Goal: Task Accomplishment & Management: Complete application form

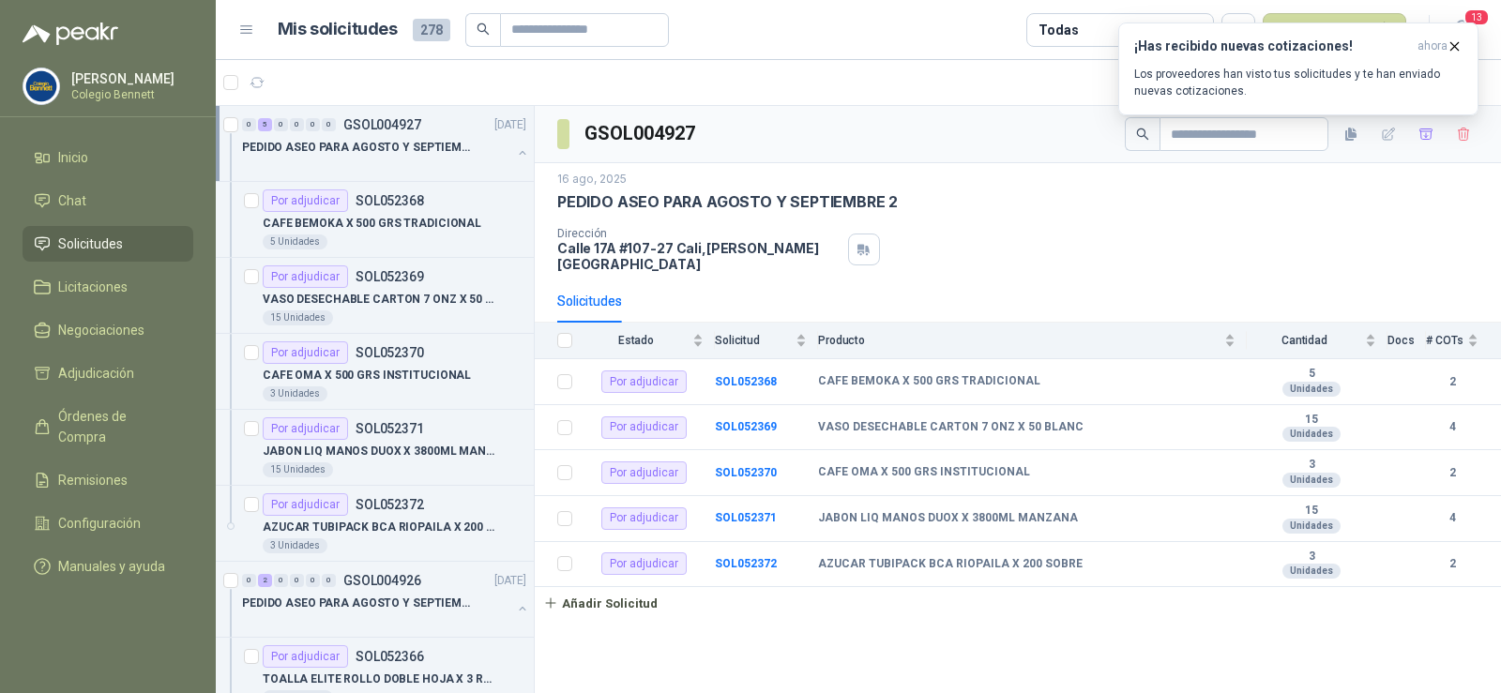
click at [392, 152] on p "PEDIDO ASEO PARA AGOSTO Y SEPTIEMBRE 2" at bounding box center [359, 148] width 234 height 18
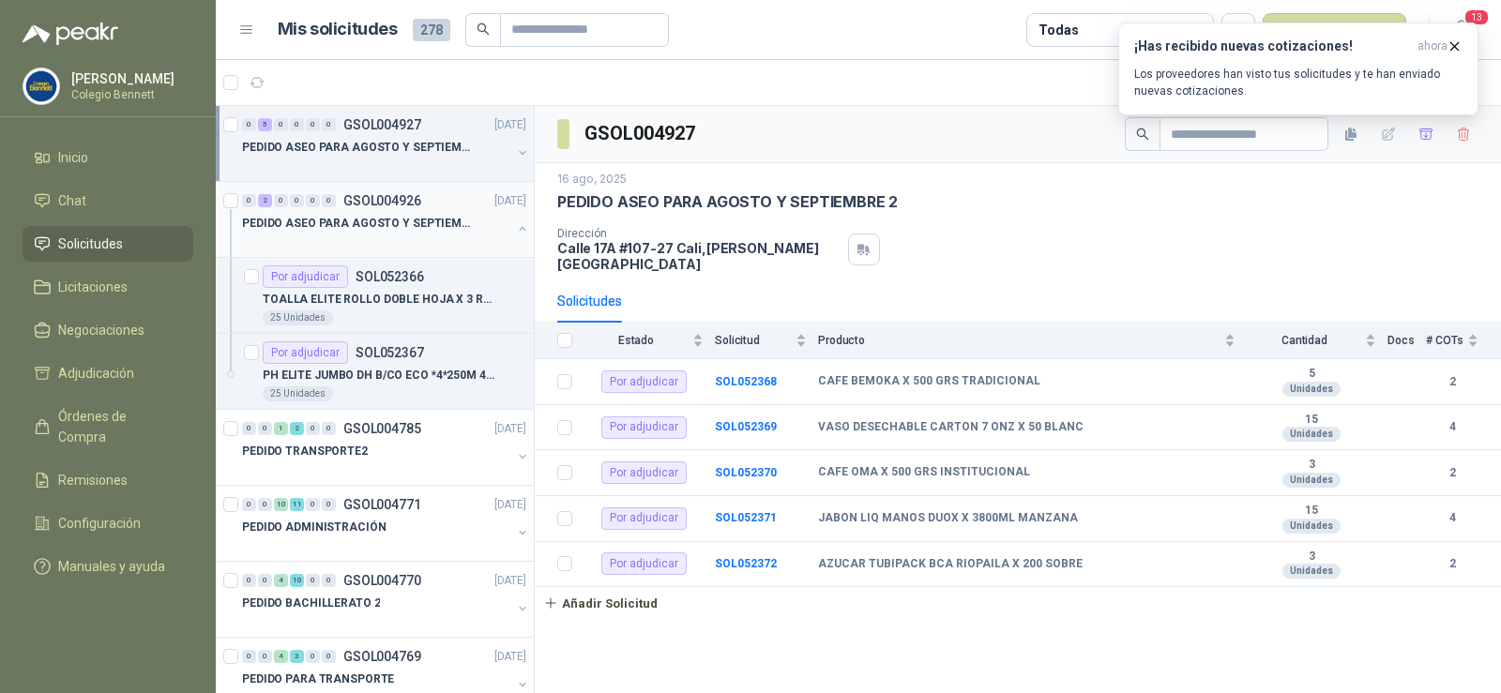
click at [416, 211] on div "0 2 0 0 0 0 GSOL004926 16/08/25" at bounding box center [386, 200] width 288 height 23
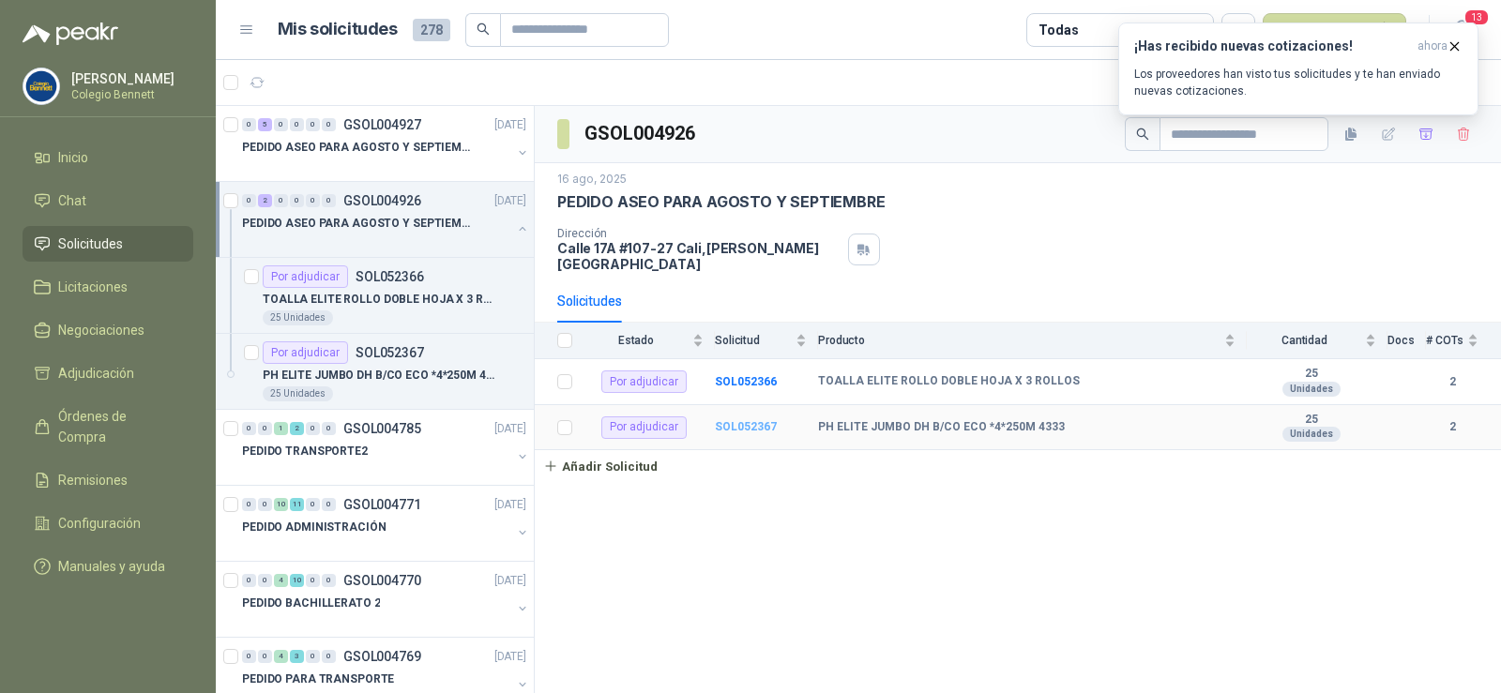
click at [742, 420] on b "SOL052367" at bounding box center [746, 426] width 62 height 13
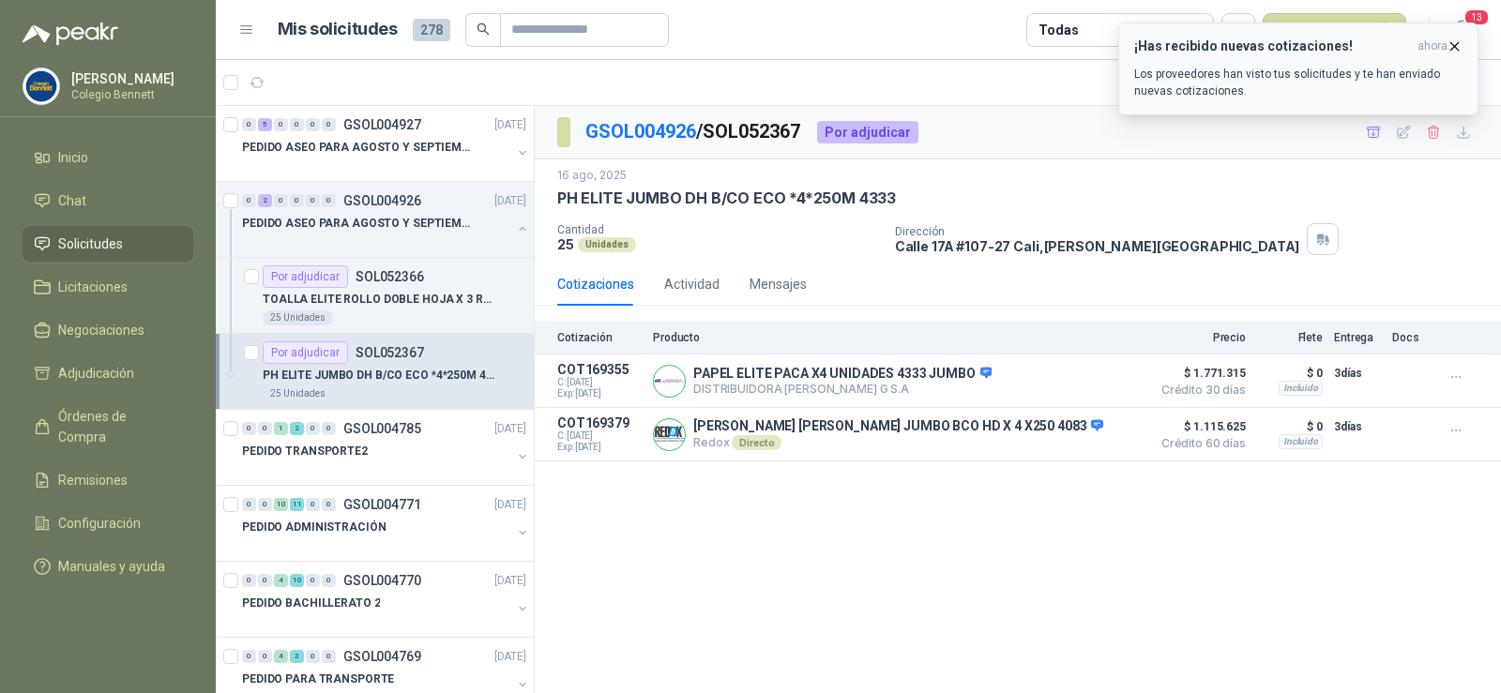
click at [1453, 44] on icon "button" at bounding box center [1455, 46] width 8 height 8
click at [362, 210] on div "0 2 0 0 0 0 GSOL004926 16/08/25" at bounding box center [386, 200] width 288 height 23
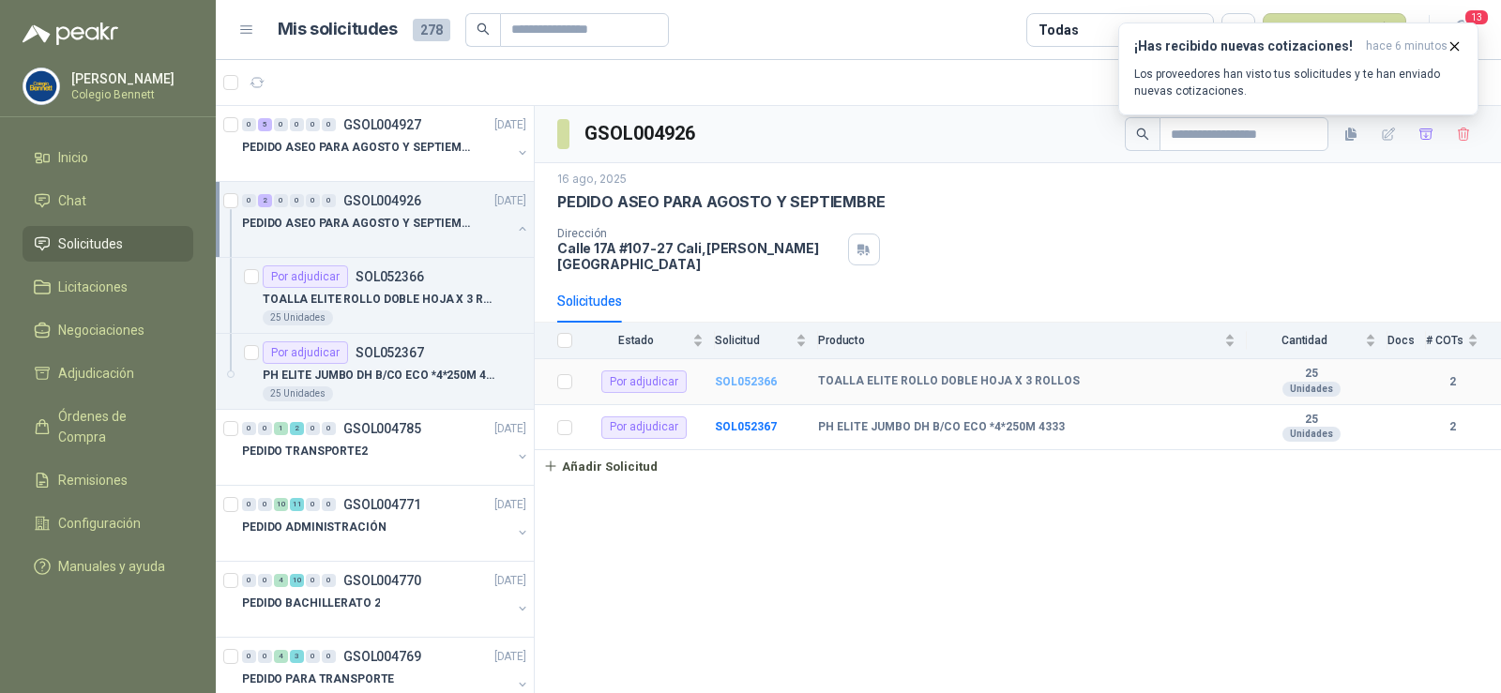
click at [749, 375] on b "SOL052366" at bounding box center [746, 381] width 62 height 13
click at [753, 420] on b "SOL052367" at bounding box center [746, 426] width 62 height 13
click at [369, 144] on p "PEDIDO ASEO PARA AGOSTO Y SEPTIEMBRE 2" at bounding box center [359, 148] width 234 height 18
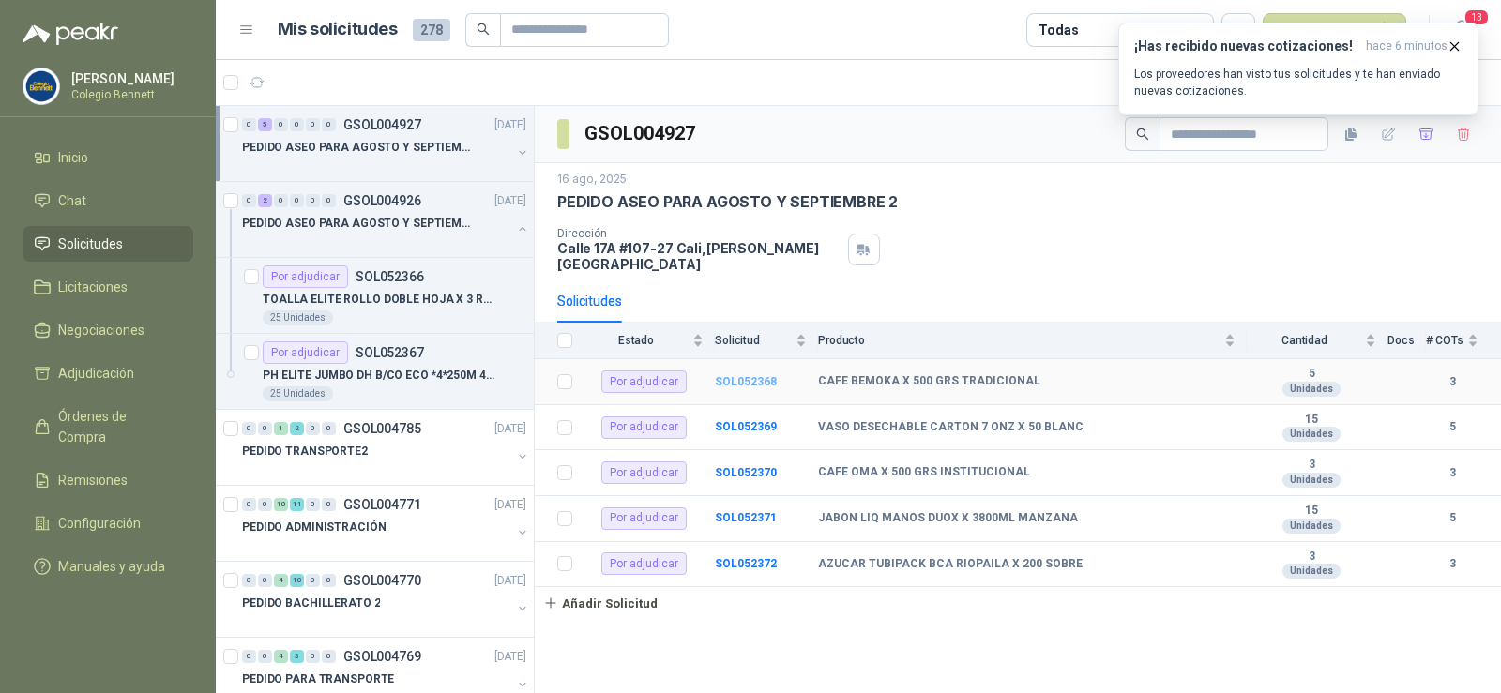
click at [752, 375] on b "SOL052368" at bounding box center [746, 381] width 62 height 13
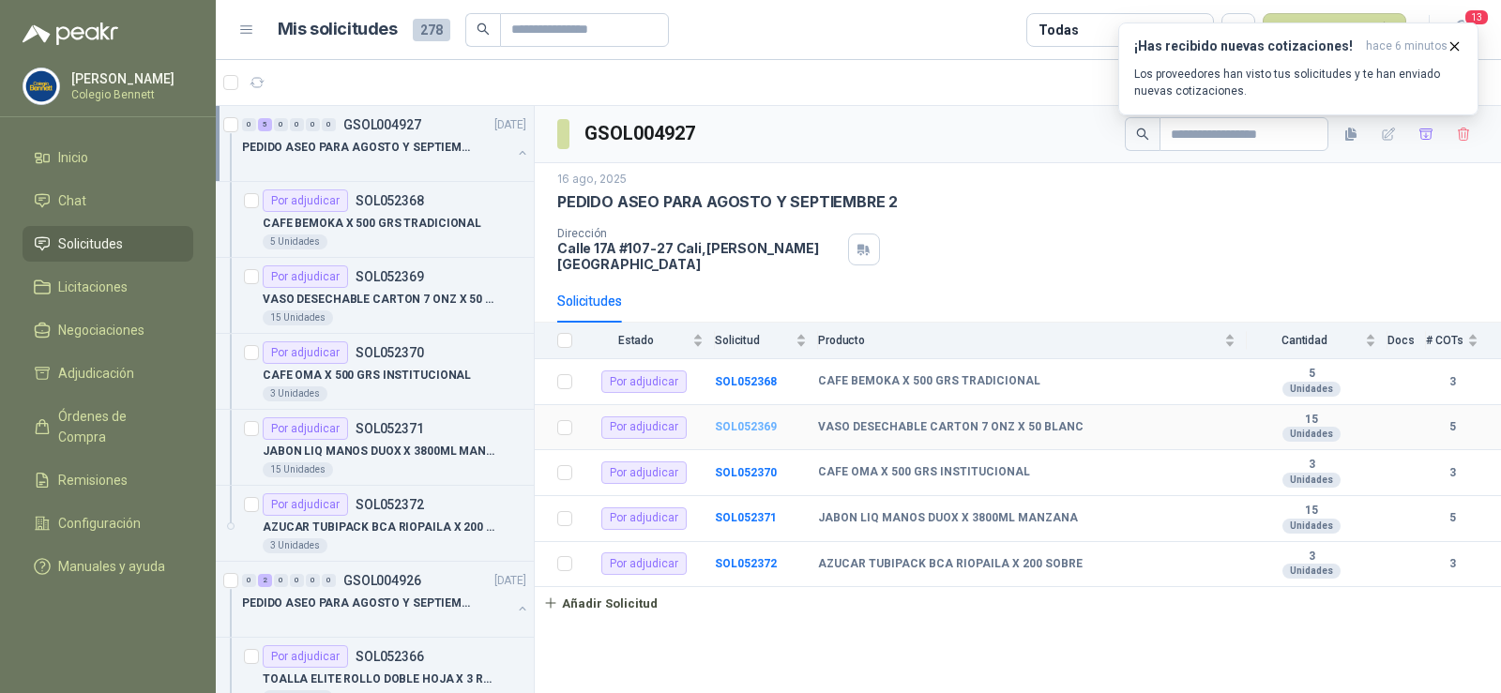
click at [749, 420] on b "SOL052369" at bounding box center [746, 426] width 62 height 13
click at [742, 466] on b "SOL052370" at bounding box center [746, 472] width 62 height 13
click at [750, 511] on b "SOL052371" at bounding box center [746, 517] width 62 height 13
click at [739, 557] on b "SOL052372" at bounding box center [746, 563] width 62 height 13
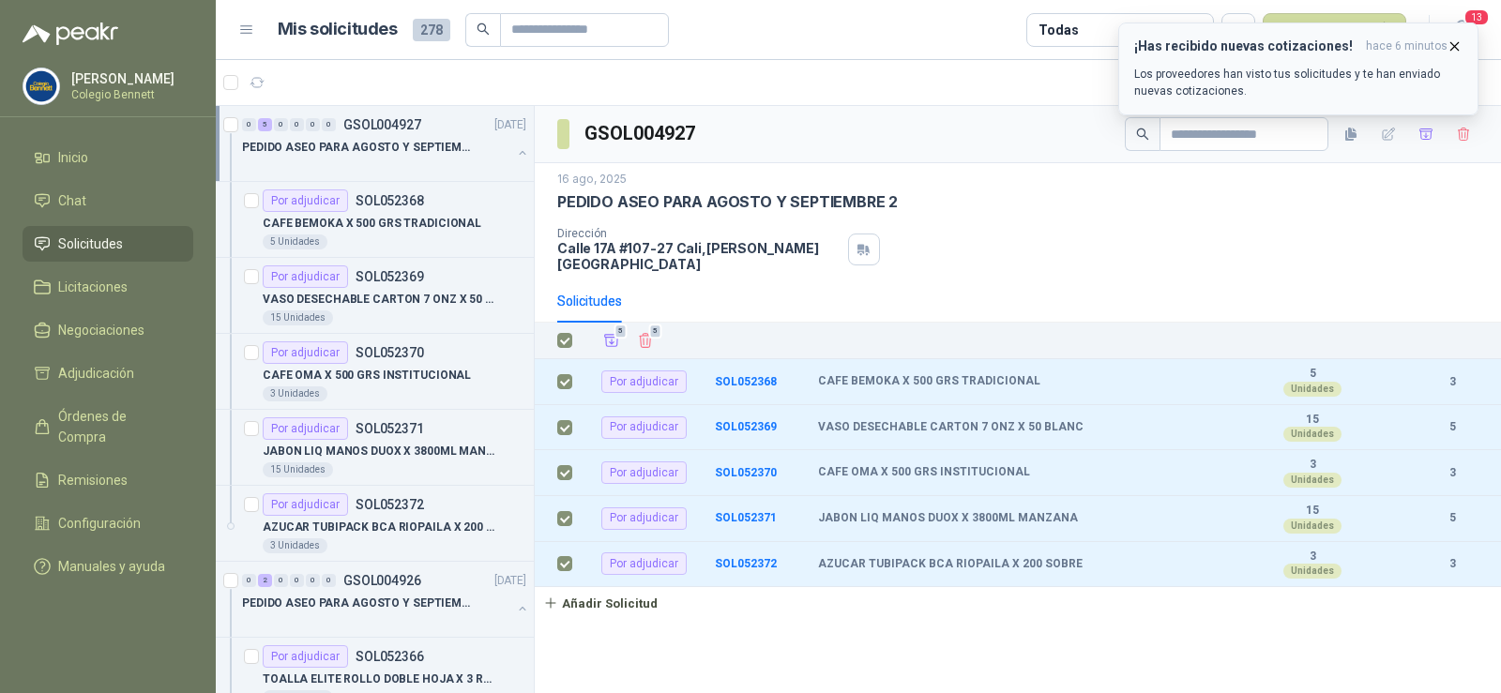
click at [1452, 48] on icon "button" at bounding box center [1454, 46] width 16 height 16
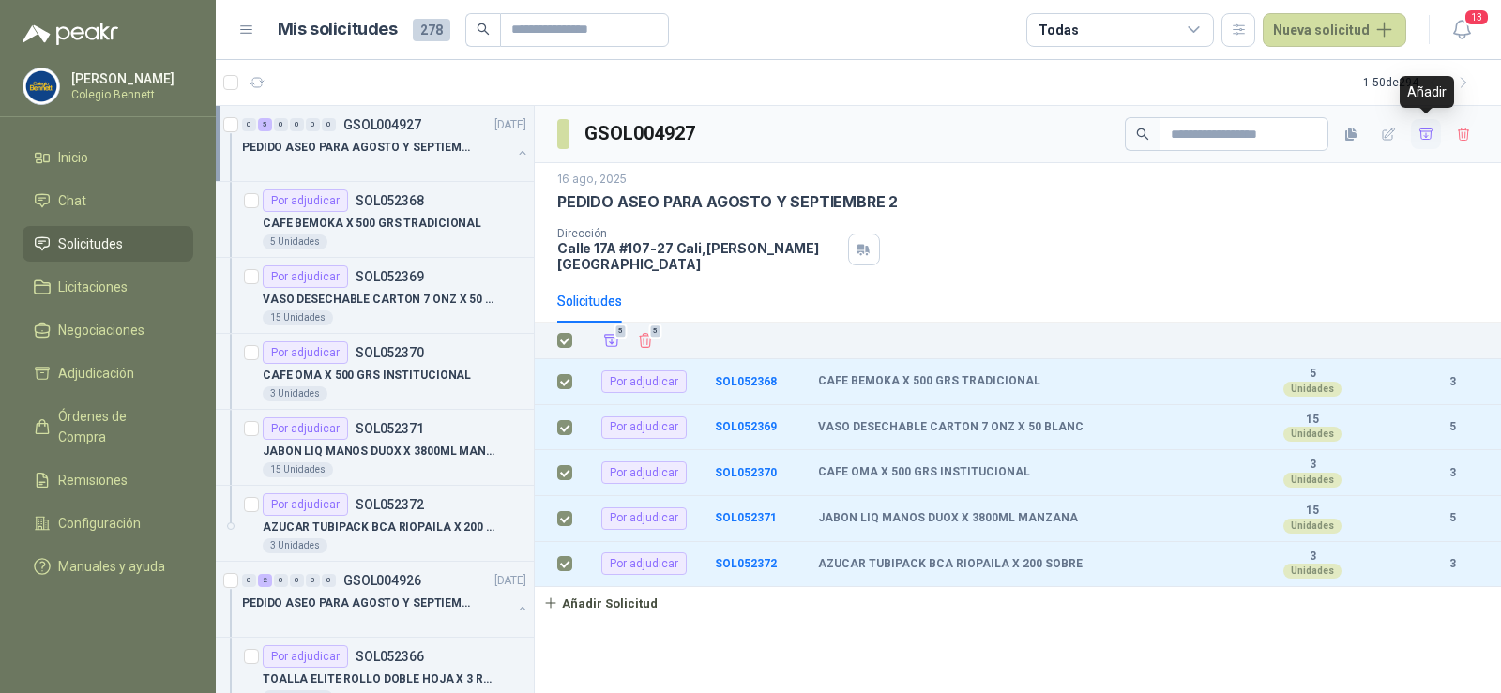
click at [1429, 136] on icon "button" at bounding box center [1426, 135] width 16 height 16
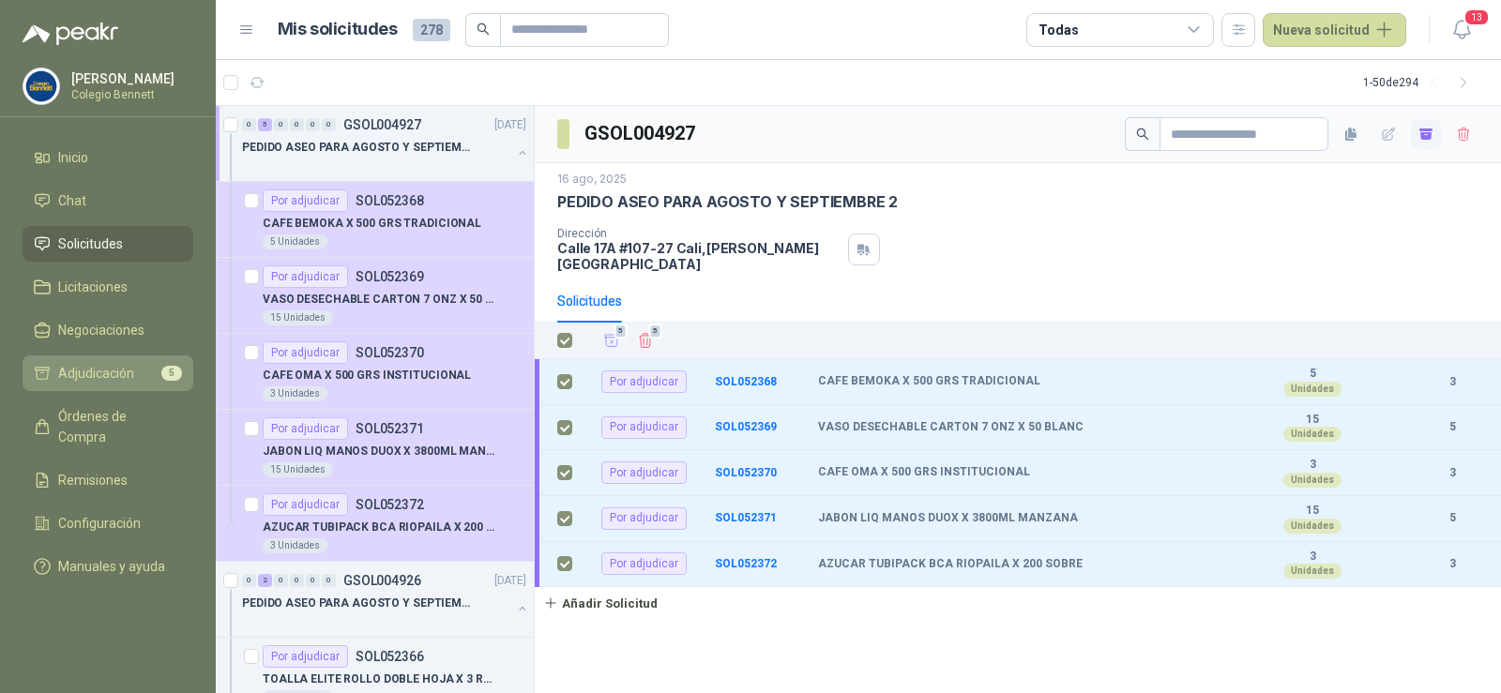
click at [104, 375] on span "Adjudicación" at bounding box center [96, 373] width 76 height 21
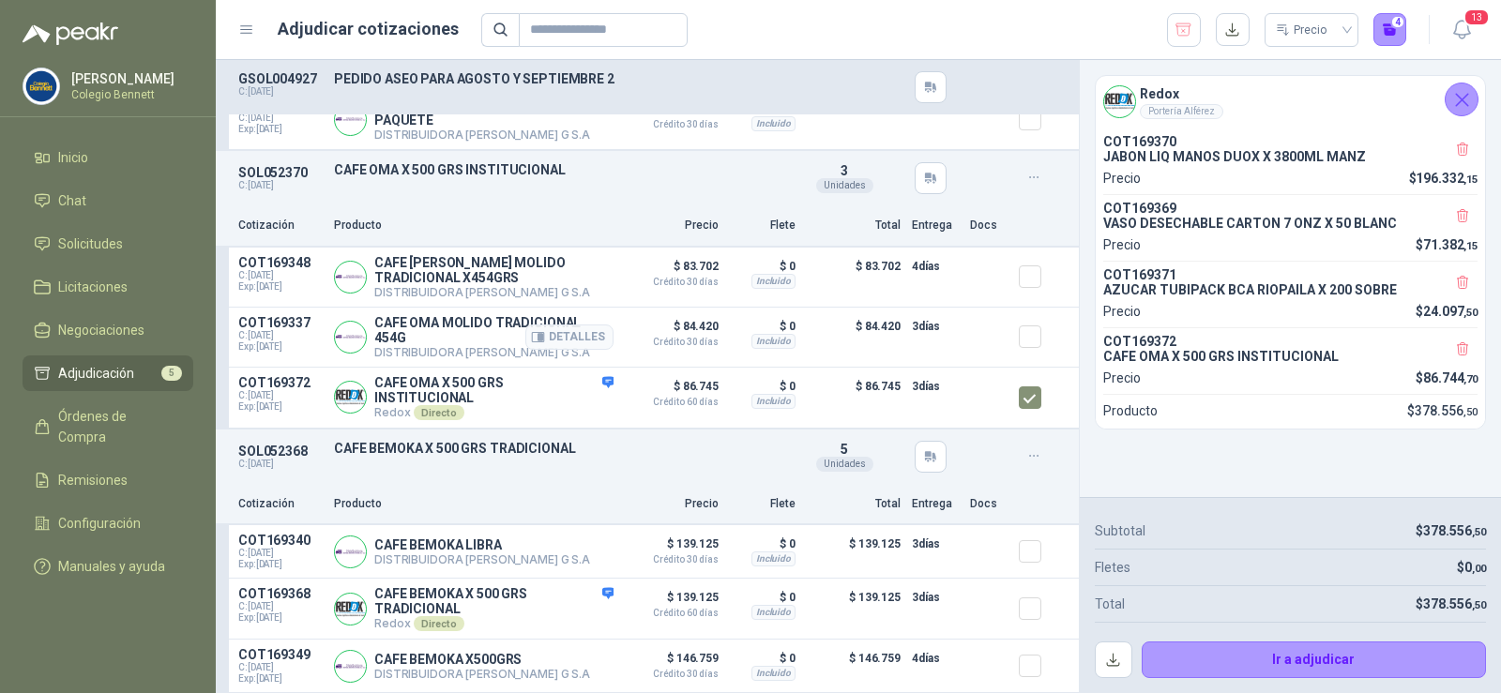
scroll to position [1094, 0]
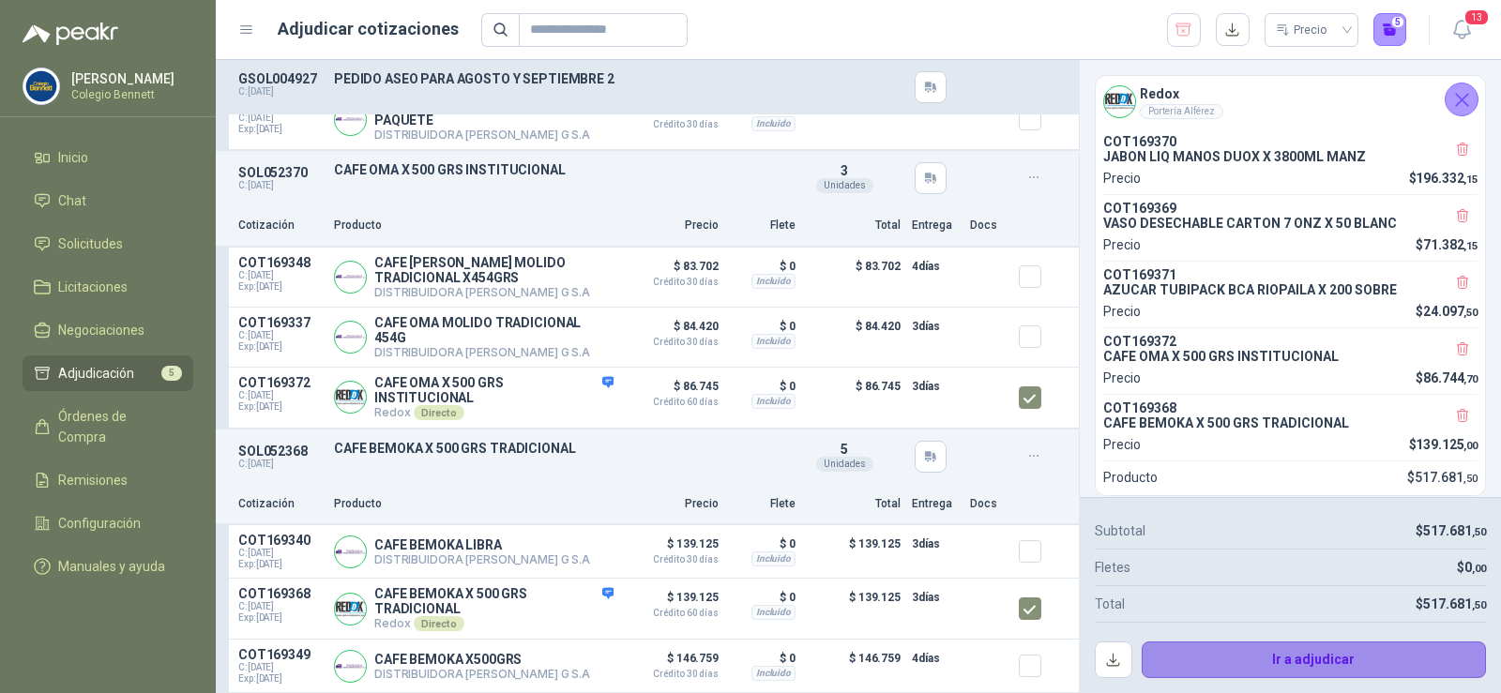
click at [1311, 654] on button "Ir a adjudicar" at bounding box center [1314, 661] width 345 height 38
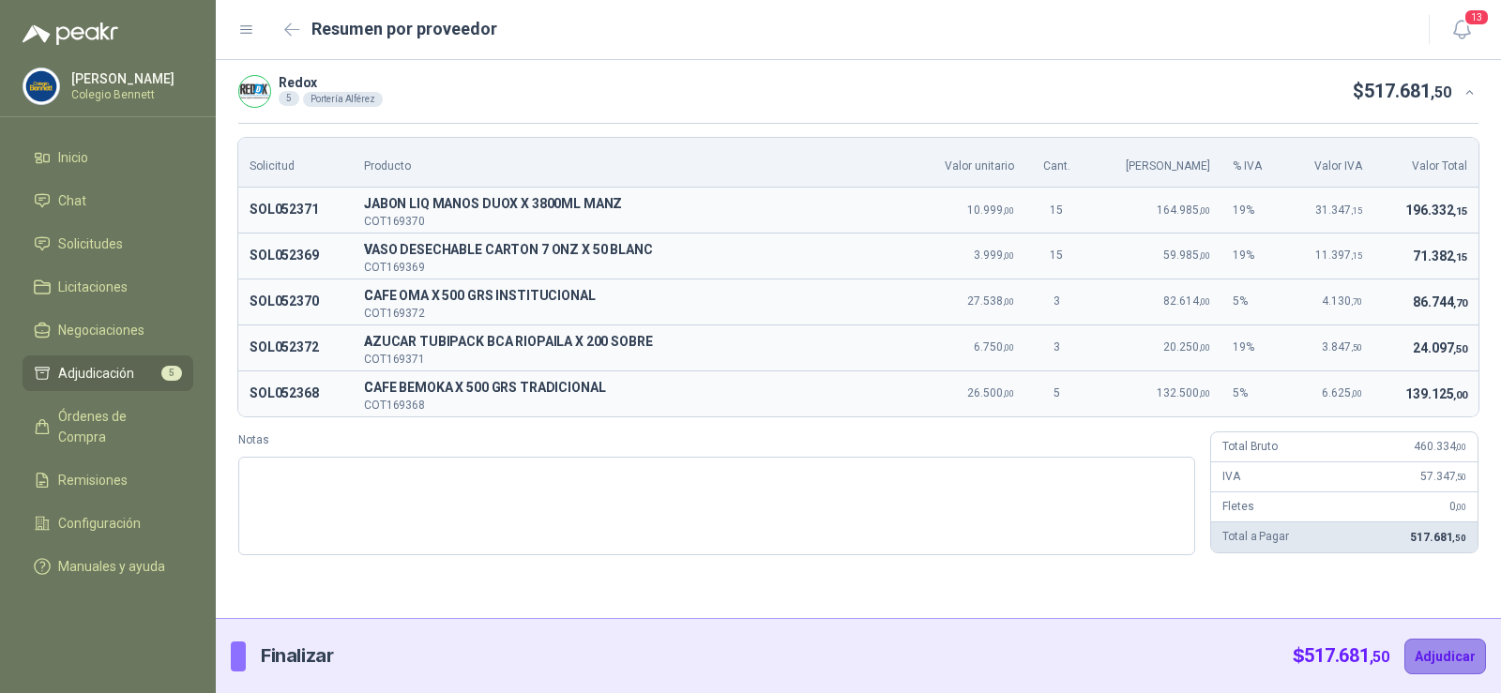
click at [1429, 656] on button "Adjudicar" at bounding box center [1445, 657] width 82 height 36
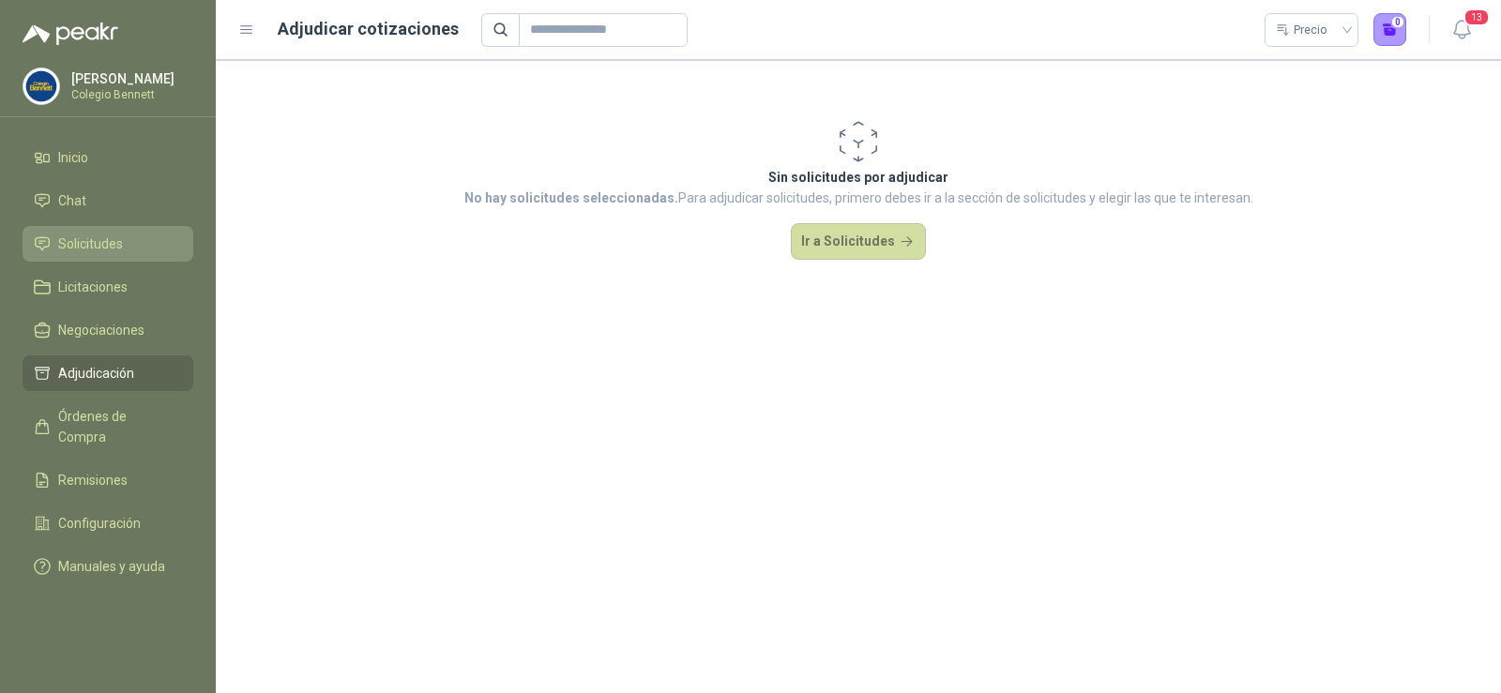
click at [101, 241] on span "Solicitudes" at bounding box center [90, 244] width 65 height 21
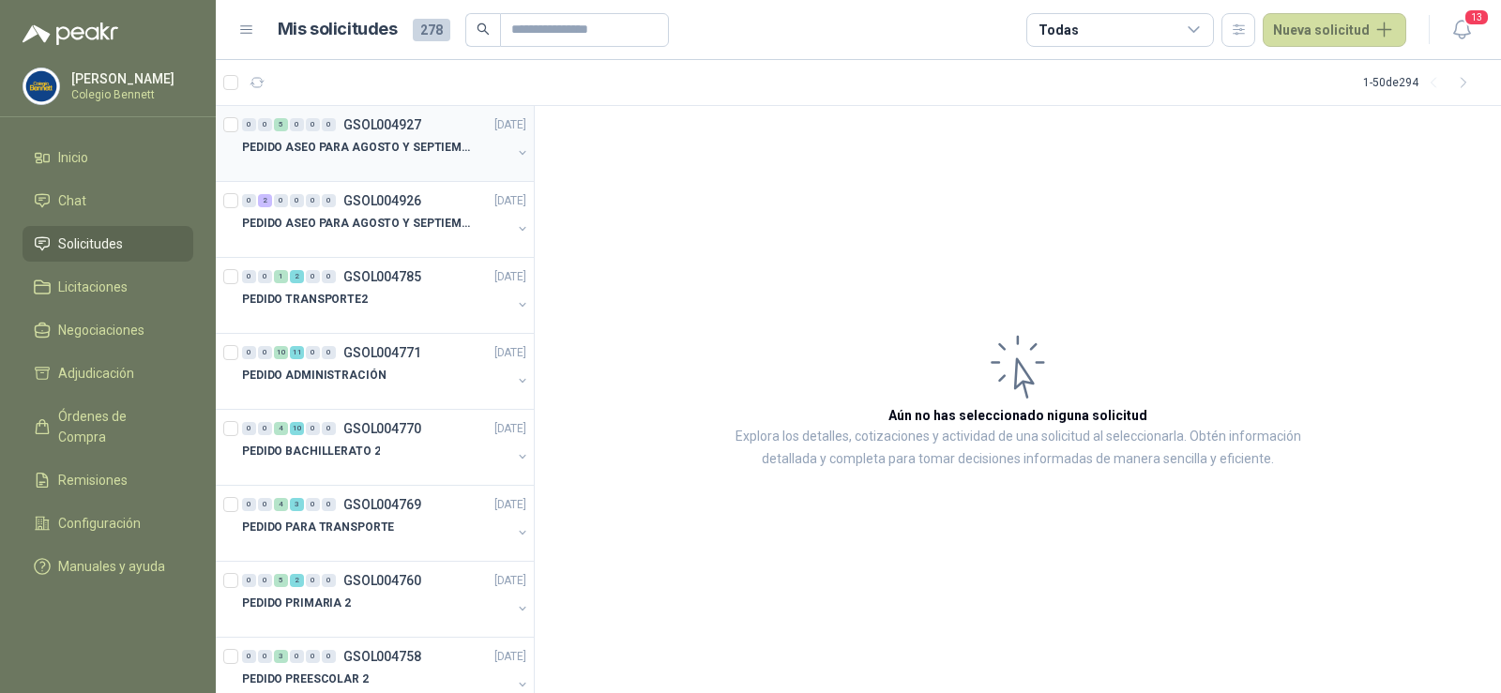
click at [359, 127] on p "GSOL004927" at bounding box center [382, 124] width 78 height 13
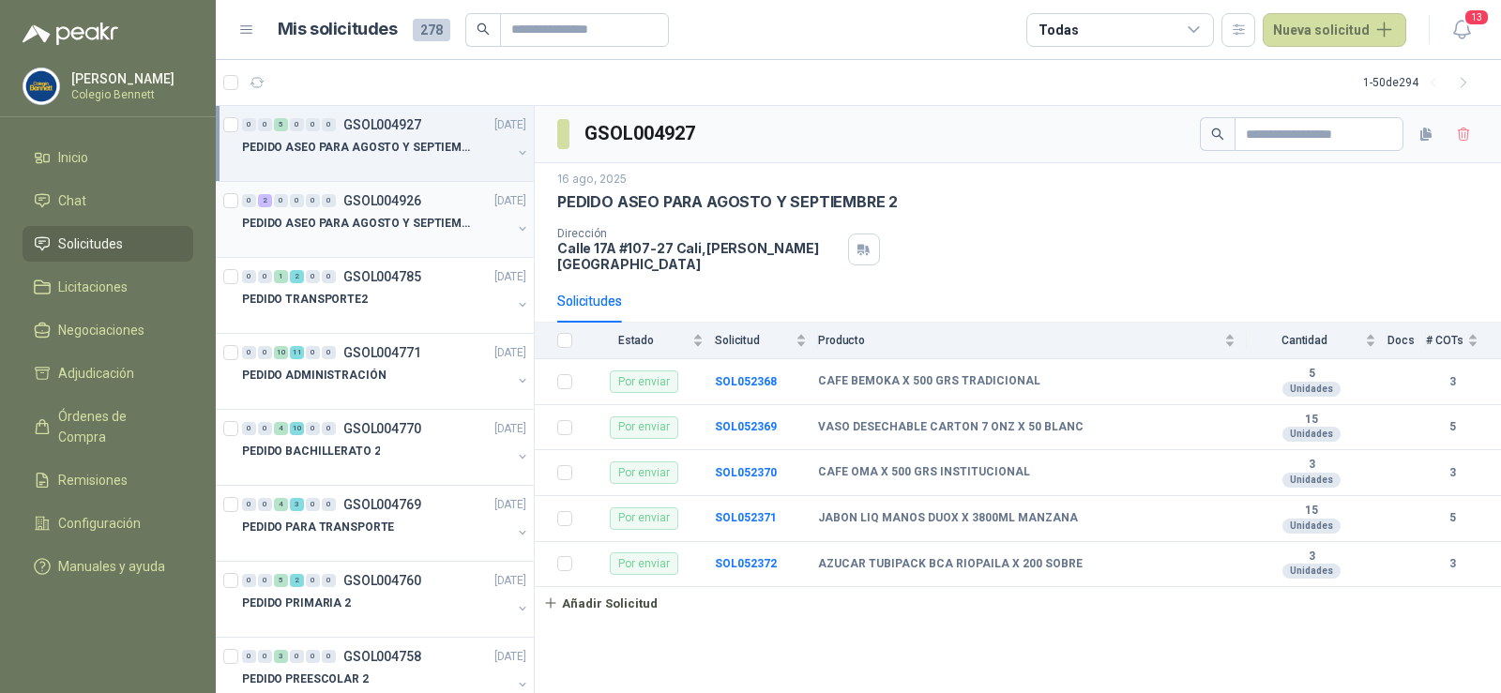
click at [385, 220] on p "PEDIDO ASEO PARA AGOSTO Y SEPTIEMBRE" at bounding box center [359, 224] width 234 height 18
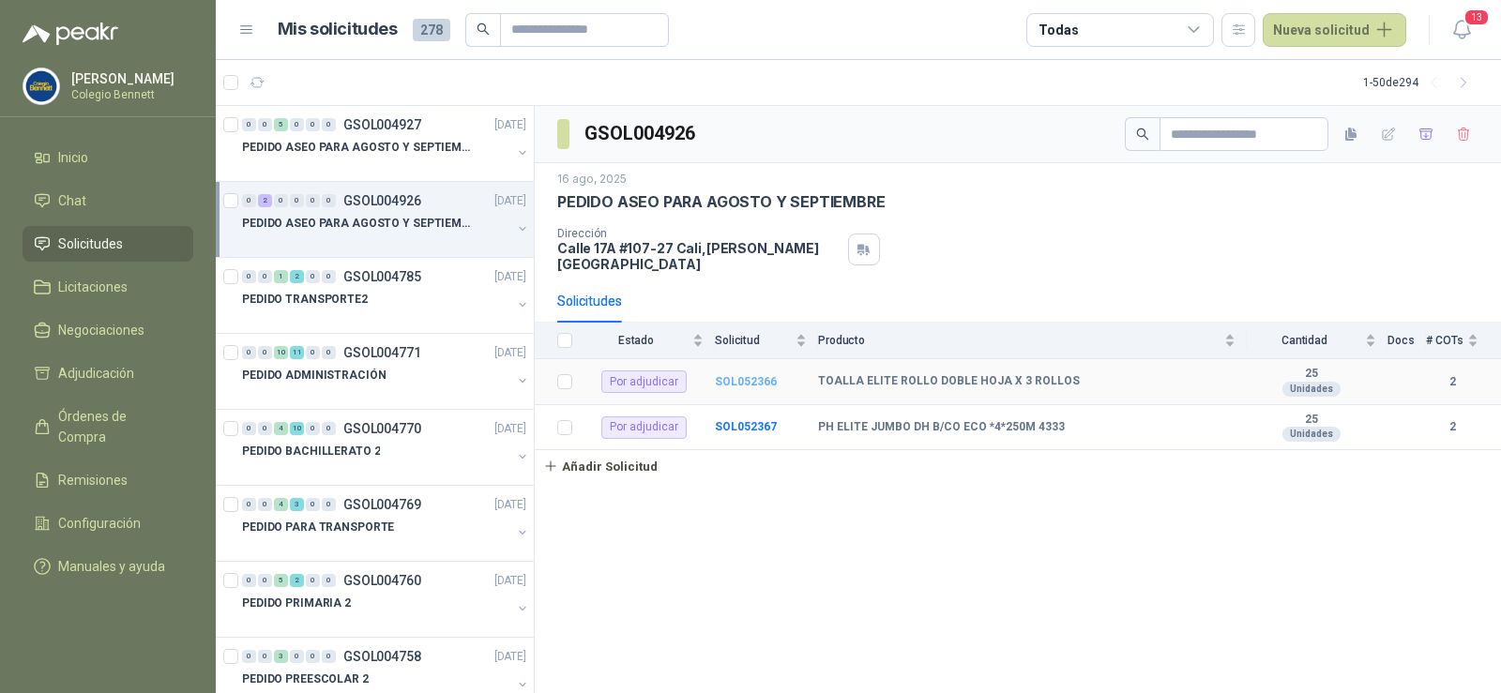
click at [749, 375] on b "SOL052366" at bounding box center [746, 381] width 62 height 13
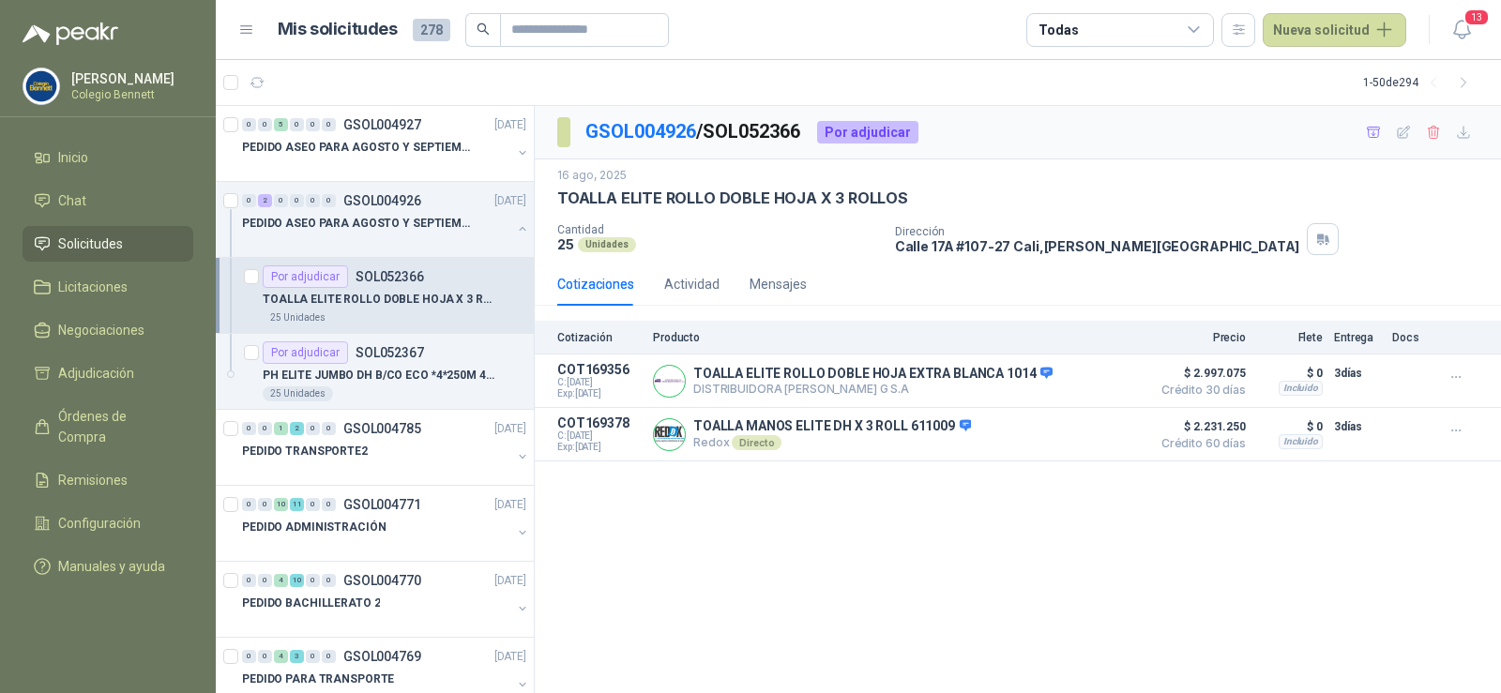
click at [93, 237] on span "Solicitudes" at bounding box center [90, 244] width 65 height 21
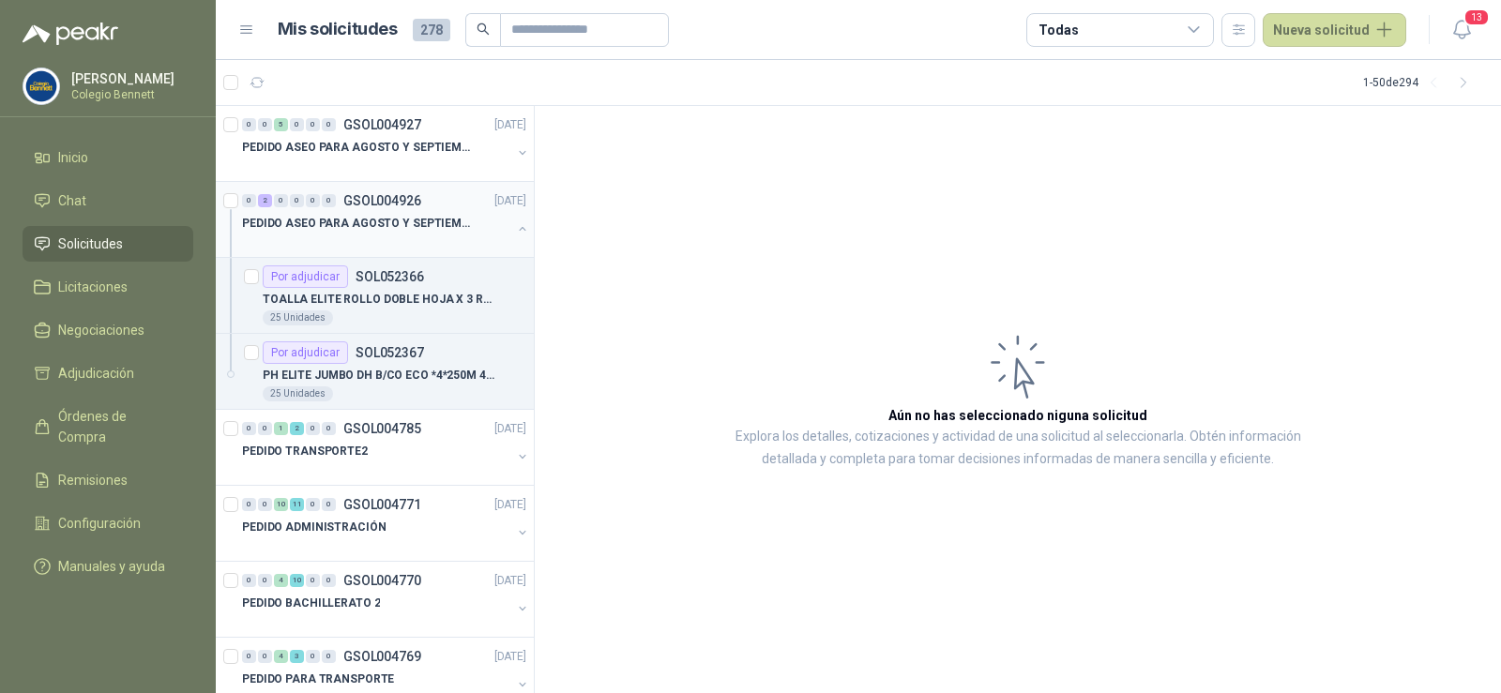
click at [515, 224] on button "button" at bounding box center [522, 228] width 15 height 15
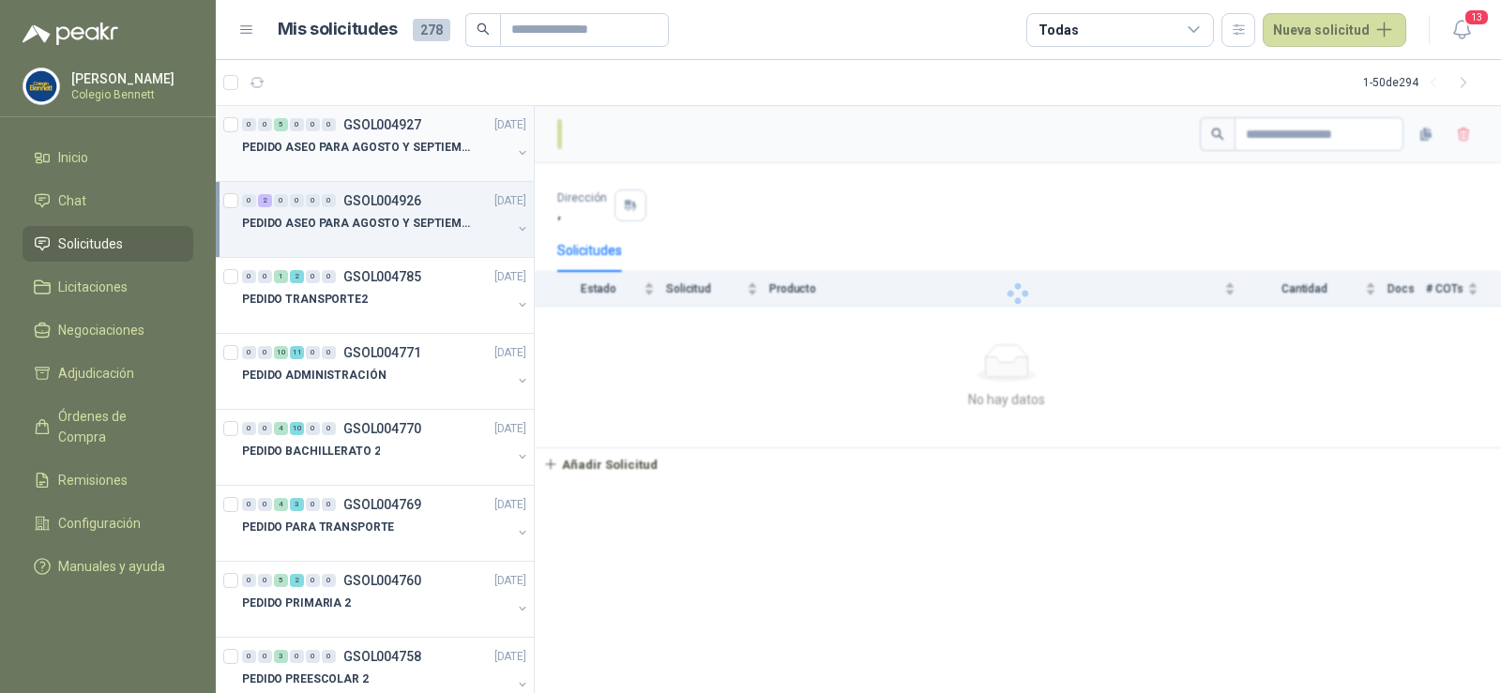
click at [416, 149] on p "PEDIDO ASEO PARA AGOSTO Y SEPTIEMBRE 2" at bounding box center [359, 148] width 234 height 18
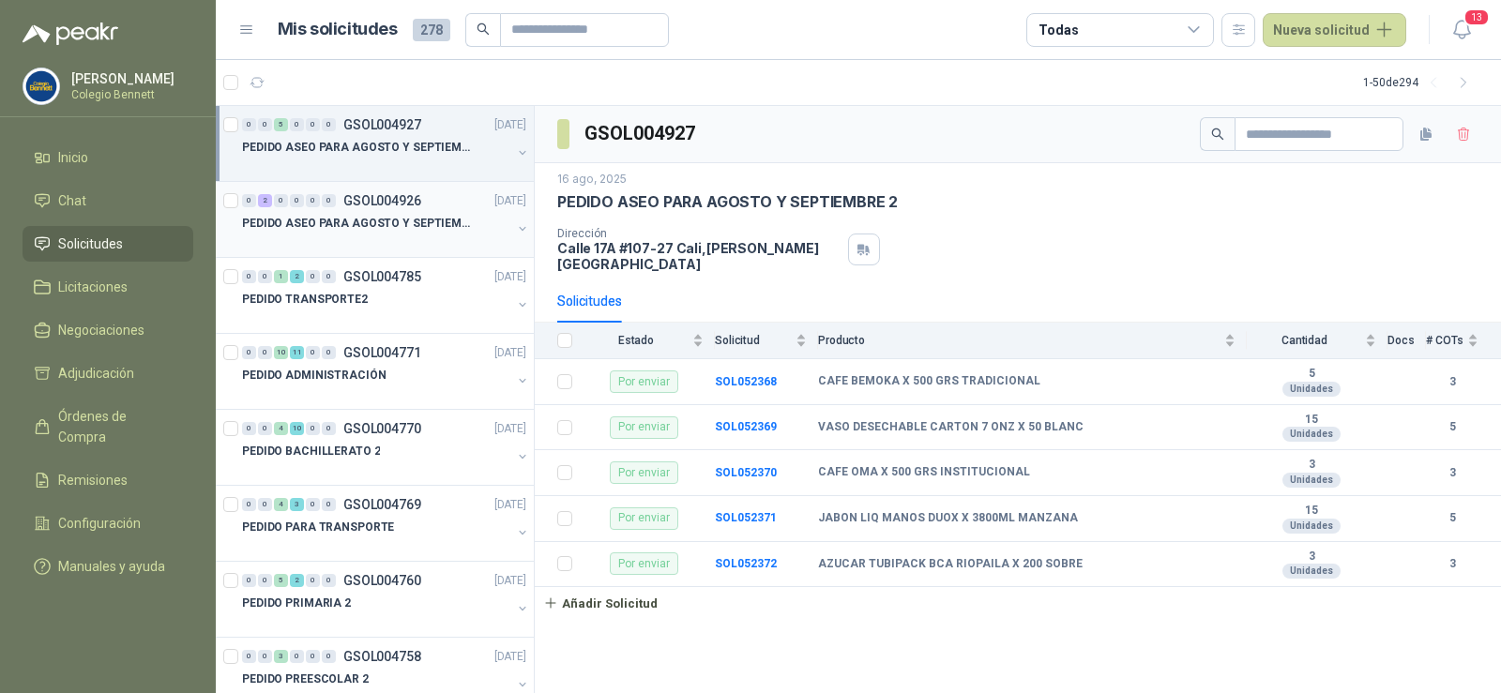
click at [399, 211] on div "0 2 0 0 0 0 GSOL004926 16/08/25" at bounding box center [386, 200] width 288 height 23
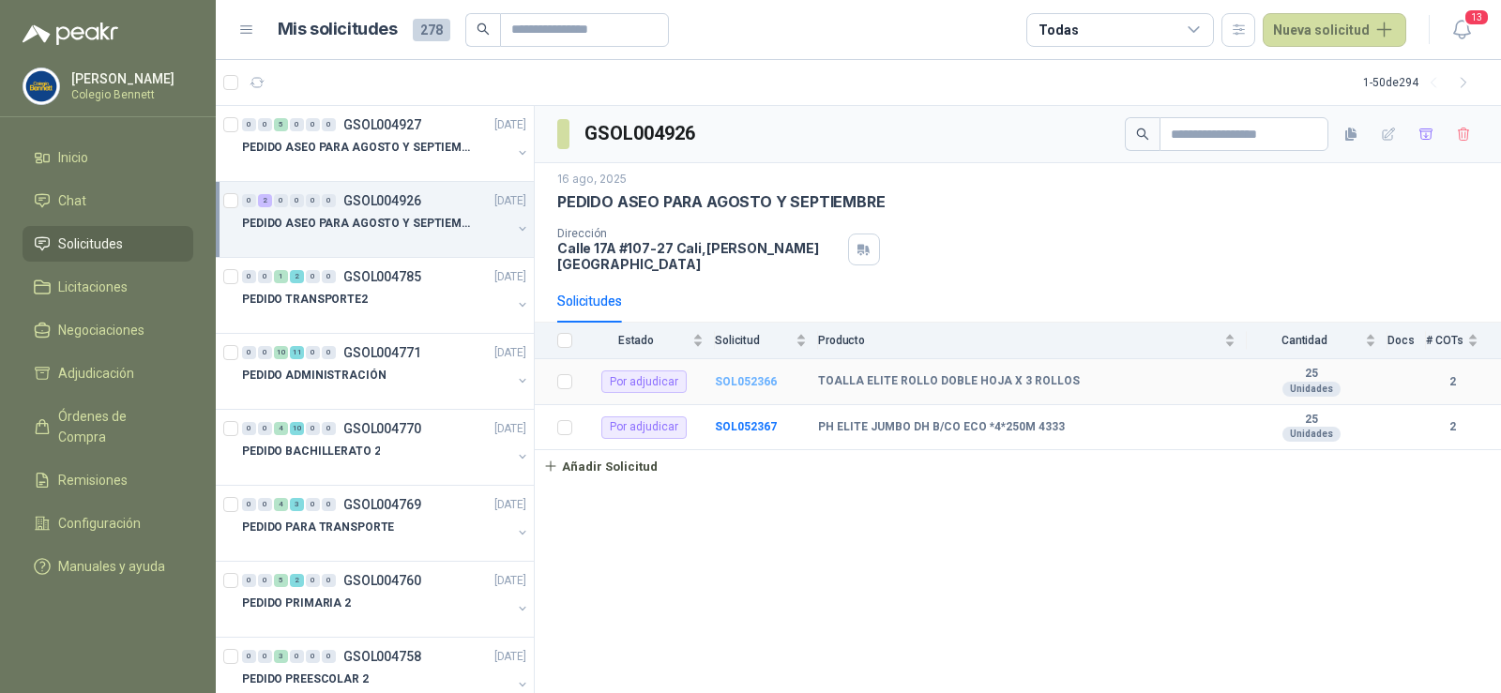
click at [726, 375] on b "SOL052366" at bounding box center [746, 381] width 62 height 13
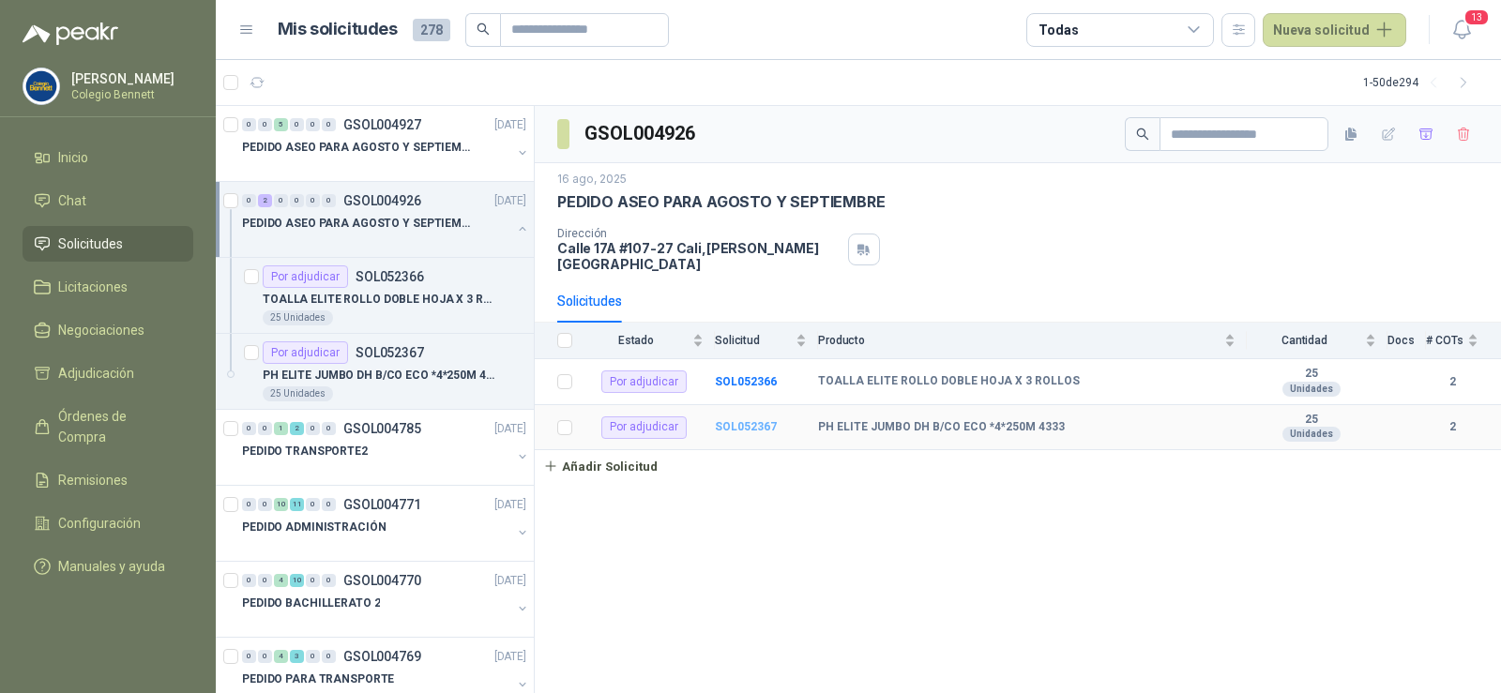
click at [737, 420] on b "SOL052367" at bounding box center [746, 426] width 62 height 13
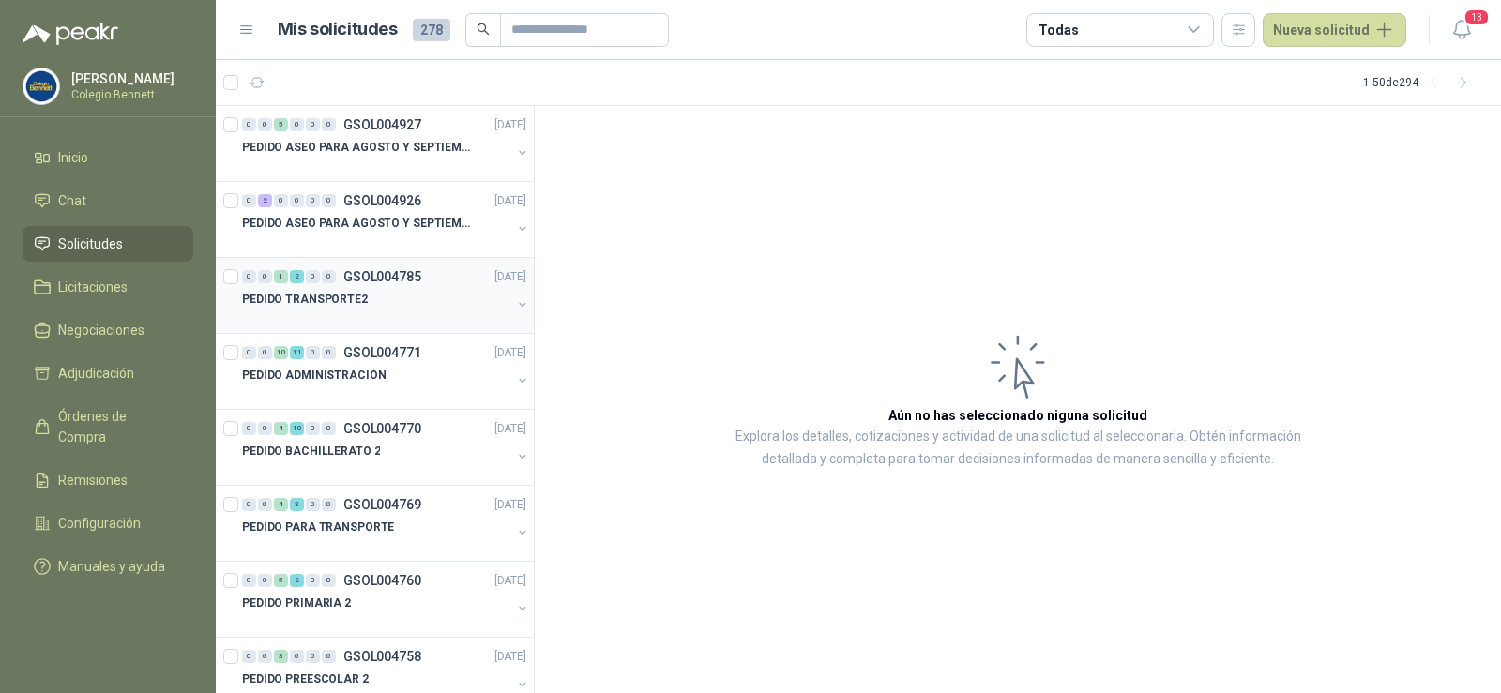
click at [360, 280] on p "GSOL004785" at bounding box center [382, 276] width 78 height 13
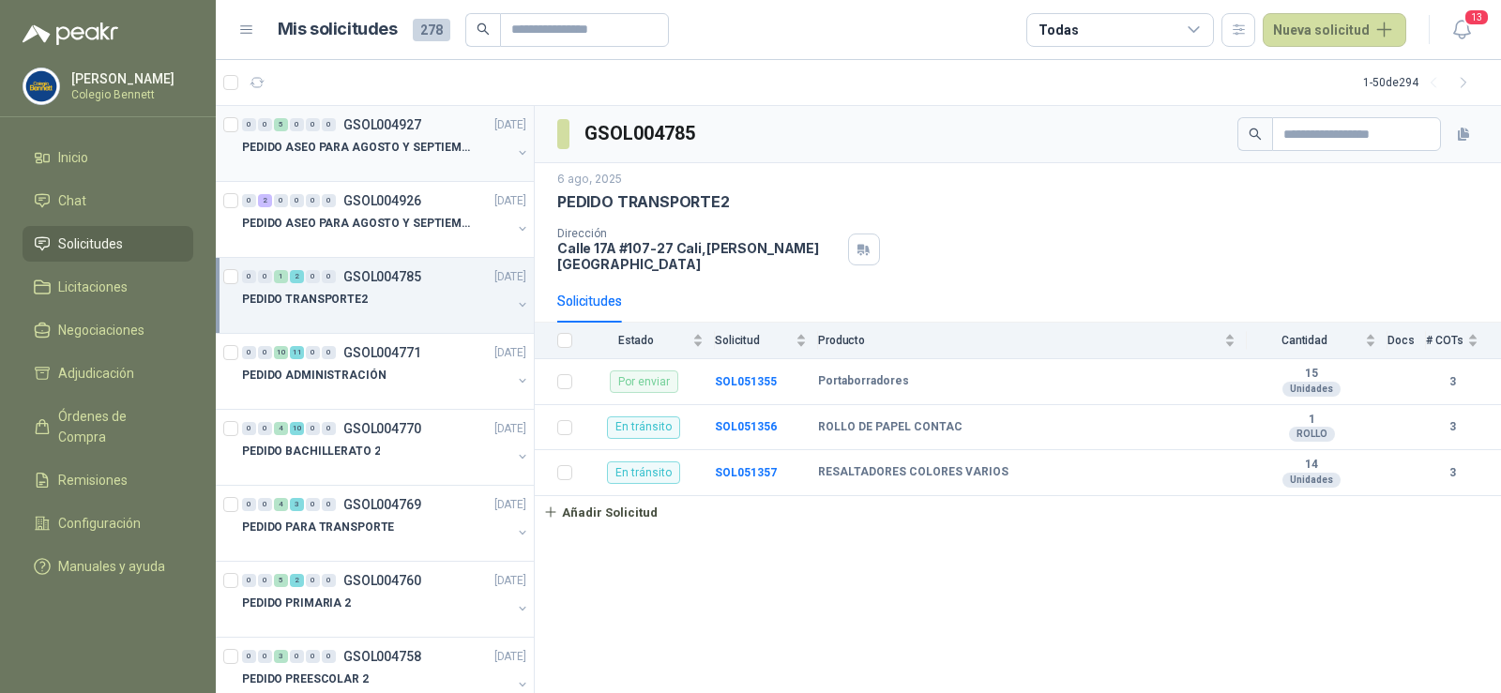
click at [371, 134] on div "0 0 5 0 0 0 GSOL004927 16/08/25" at bounding box center [386, 124] width 288 height 23
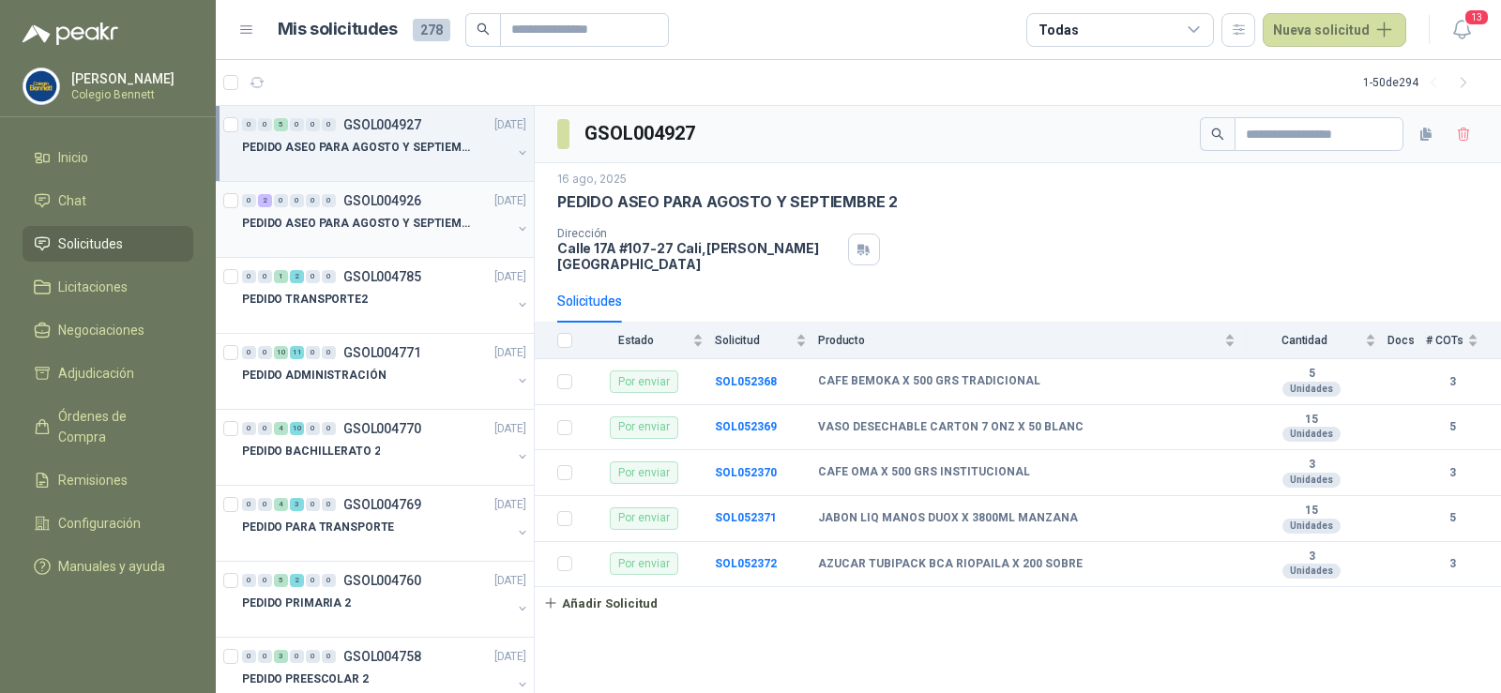
click at [376, 207] on p "GSOL004926" at bounding box center [382, 200] width 78 height 13
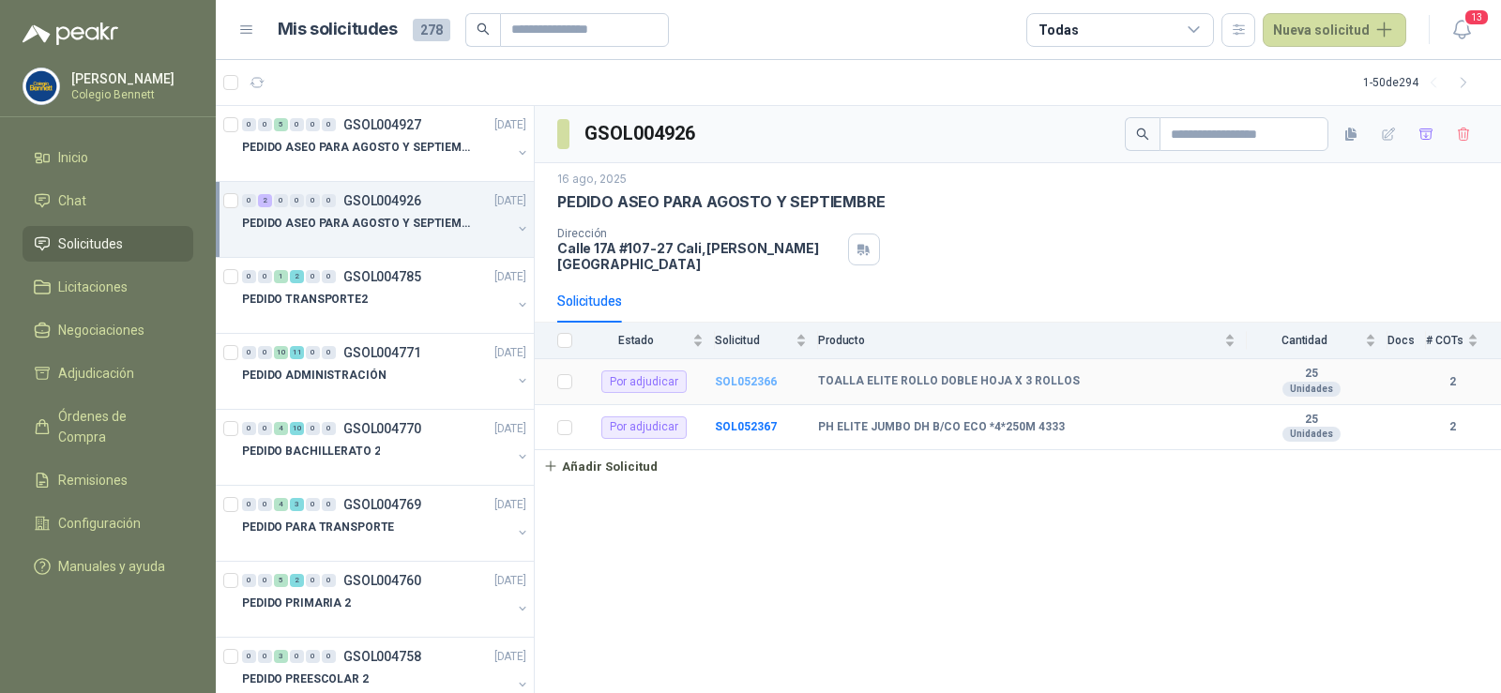
click at [747, 375] on b "SOL052366" at bounding box center [746, 381] width 62 height 13
